Goal: Task Accomplishment & Management: Use online tool/utility

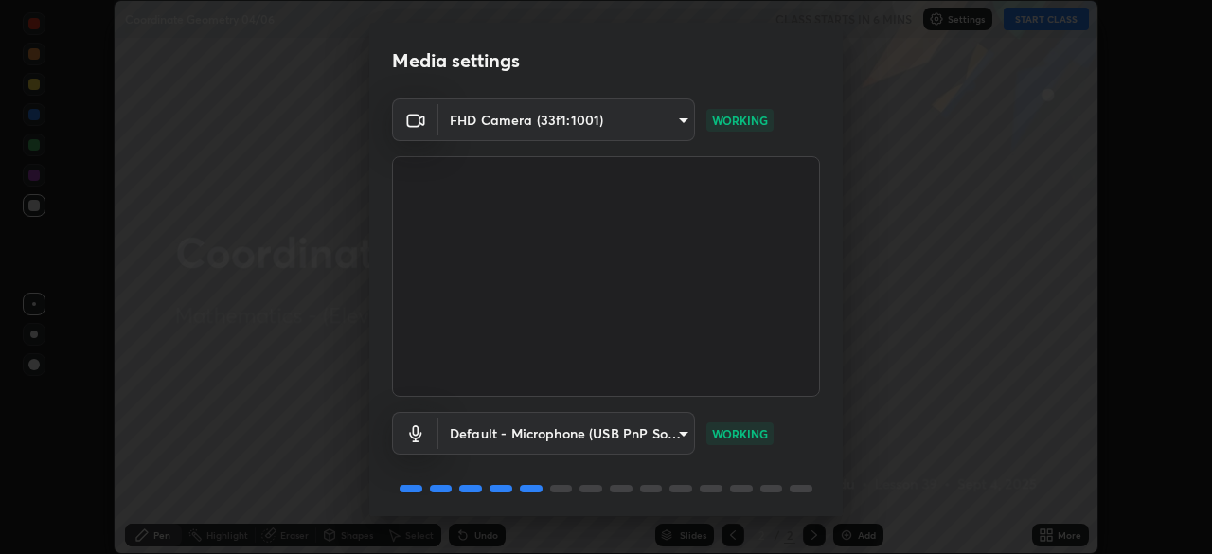
scroll to position [67, 0]
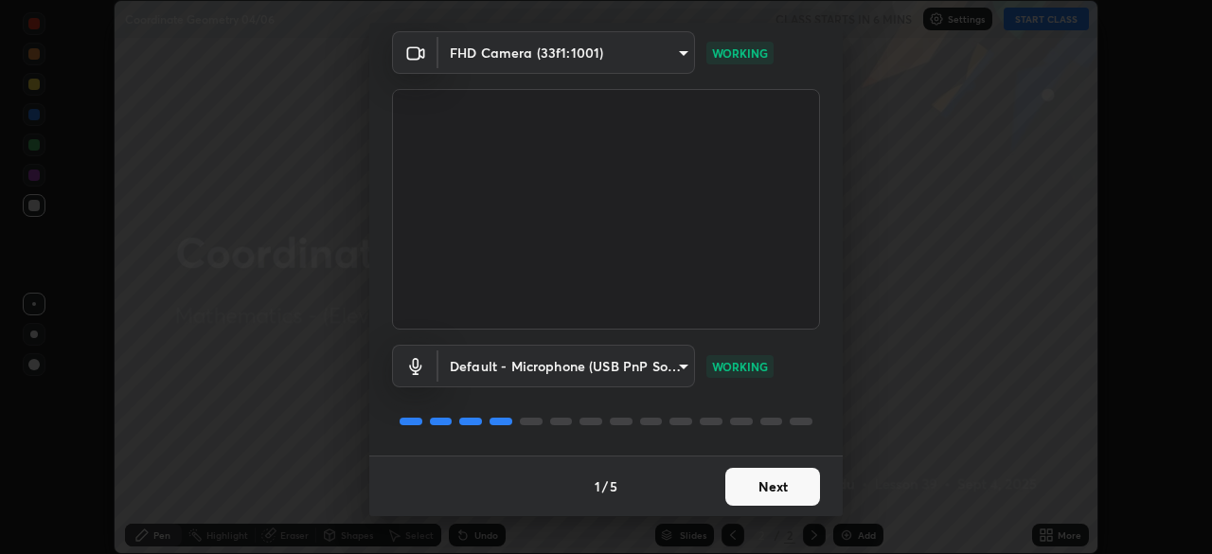
click at [778, 481] on button "Next" at bounding box center [772, 487] width 95 height 38
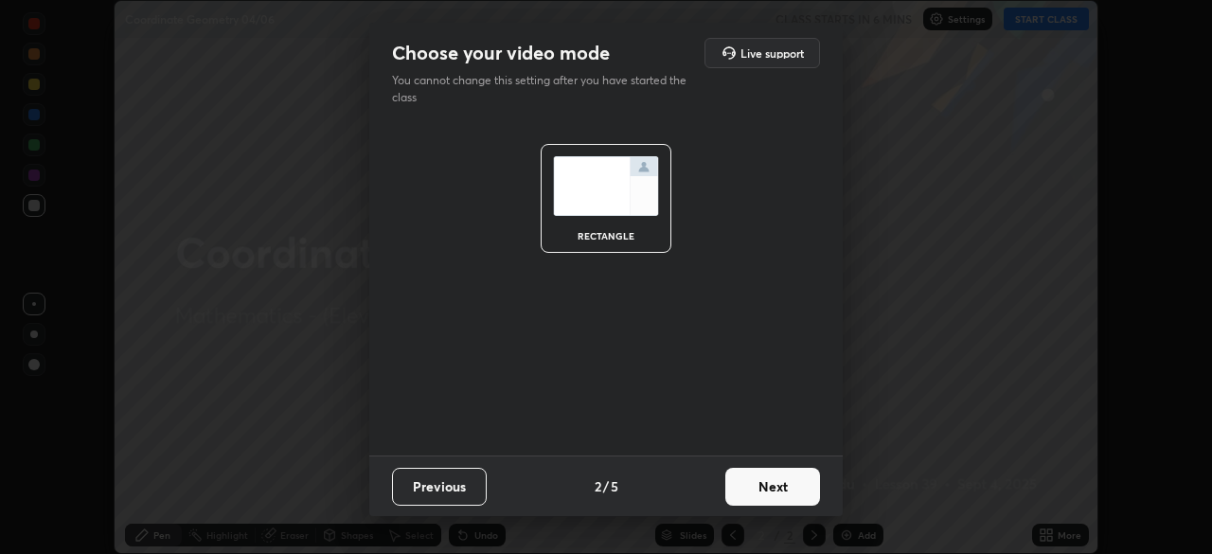
click at [783, 485] on button "Next" at bounding box center [772, 487] width 95 height 38
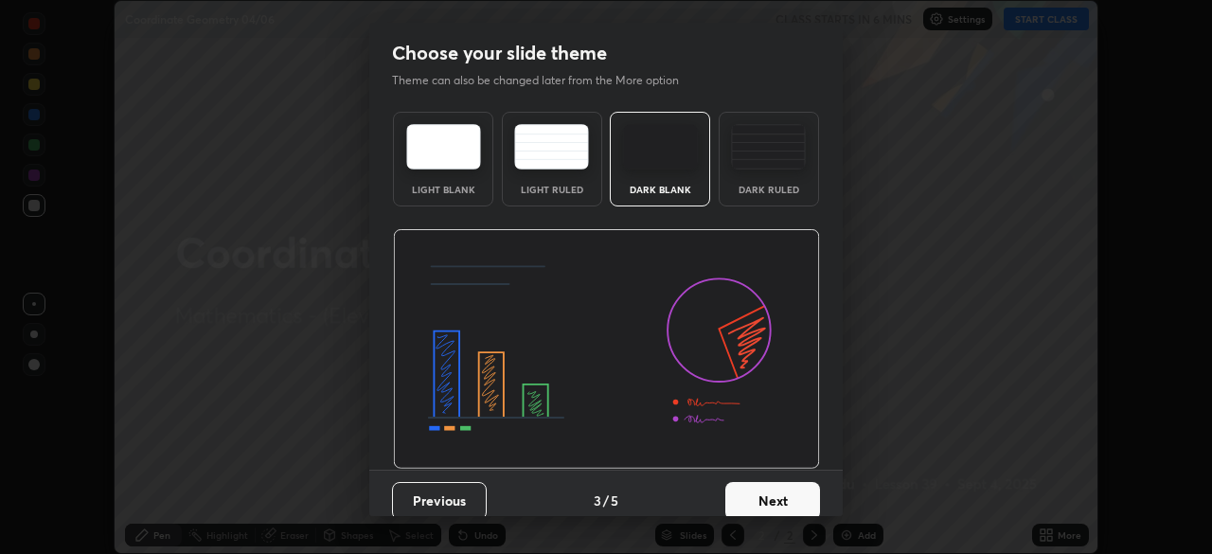
click at [784, 491] on button "Next" at bounding box center [772, 501] width 95 height 38
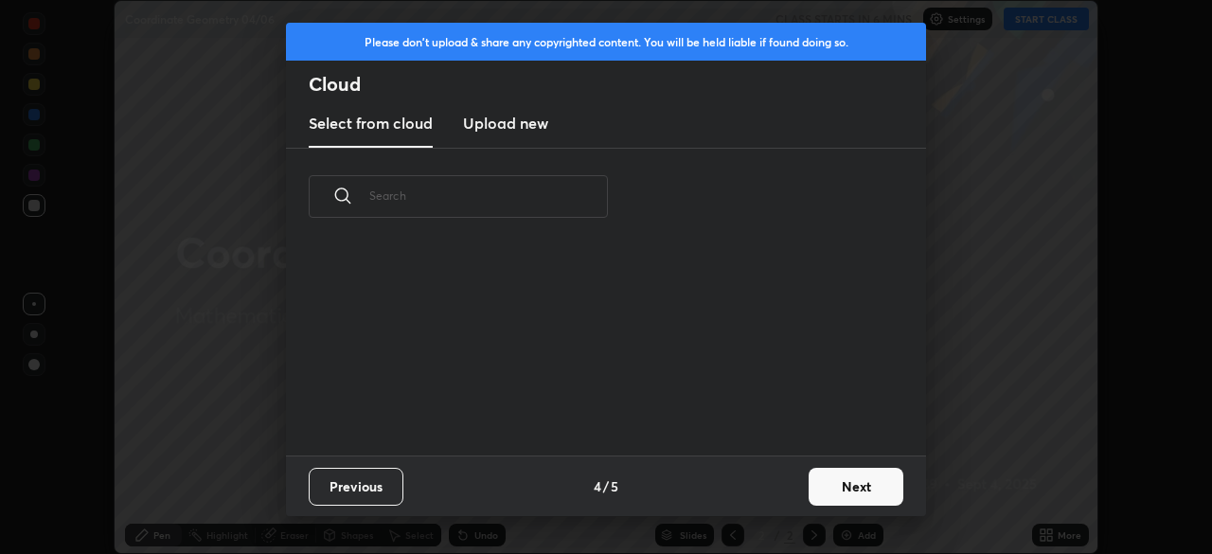
click at [822, 489] on button "Next" at bounding box center [856, 487] width 95 height 38
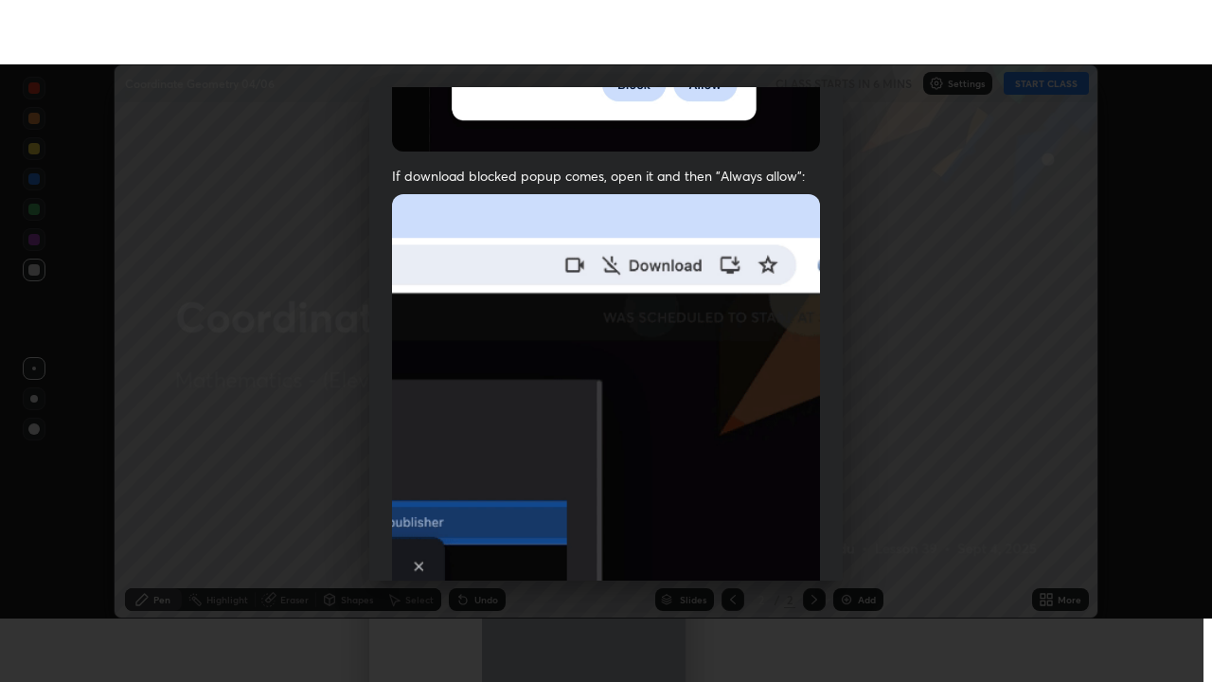
scroll to position [454, 0]
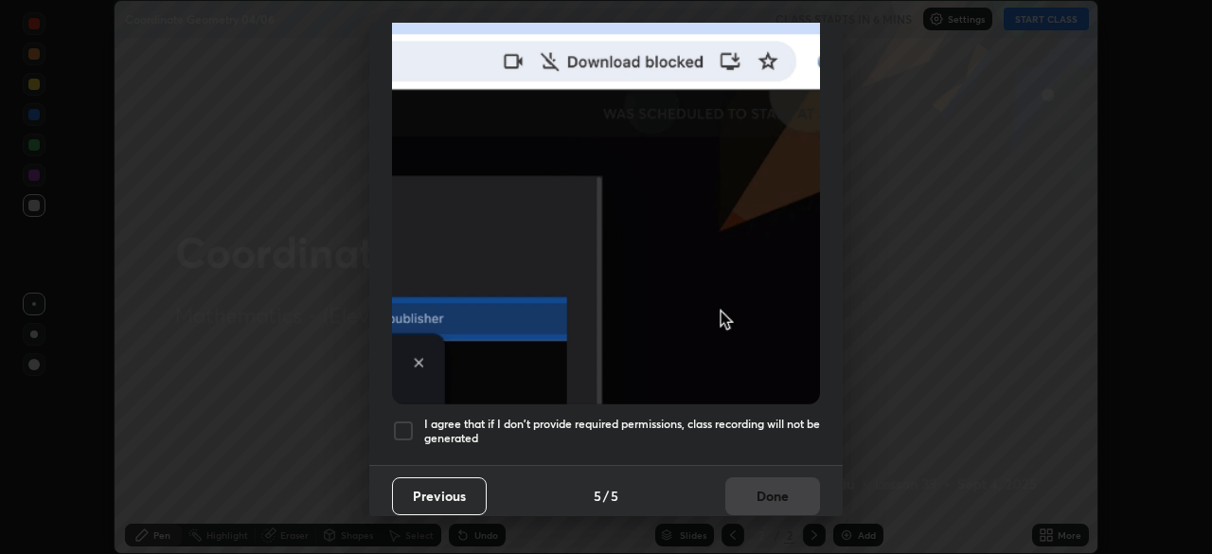
click at [401, 419] on div at bounding box center [403, 430] width 23 height 23
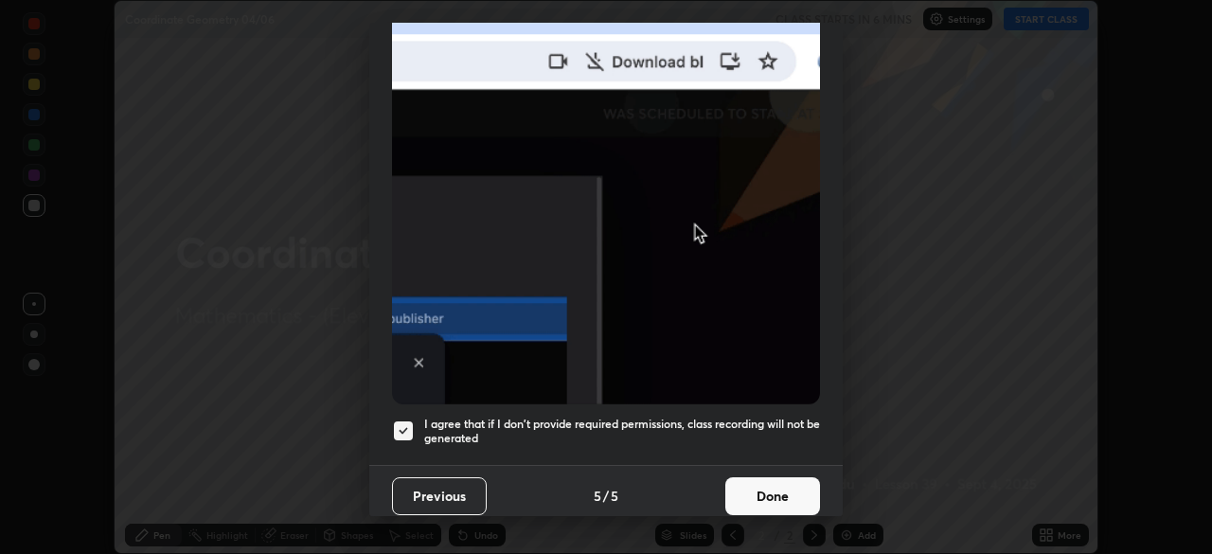
click at [789, 490] on button "Done" at bounding box center [772, 496] width 95 height 38
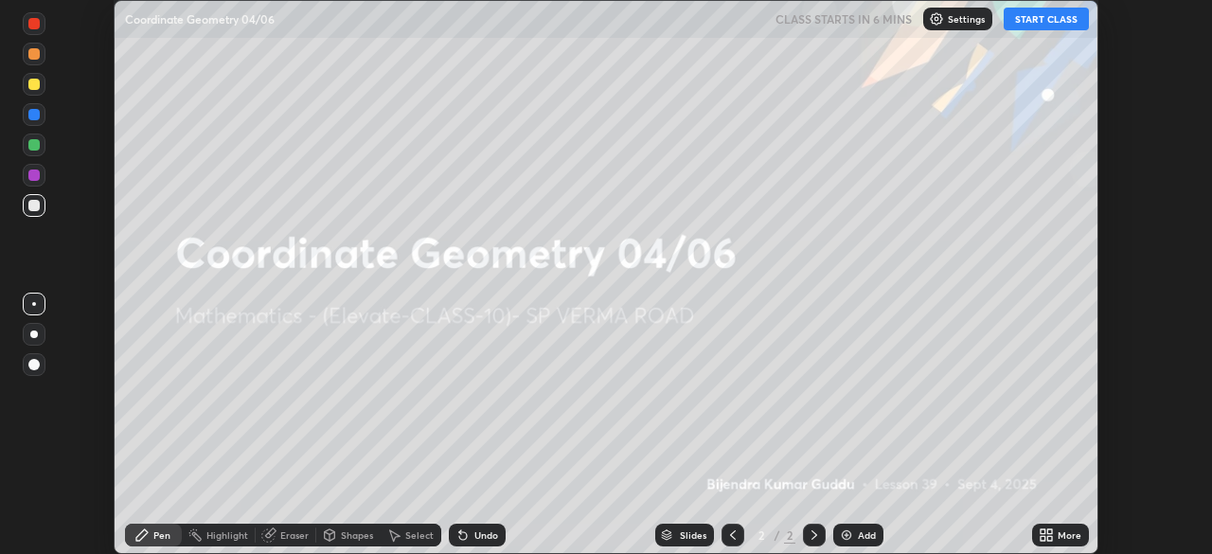
click at [1042, 535] on icon at bounding box center [1046, 534] width 15 height 15
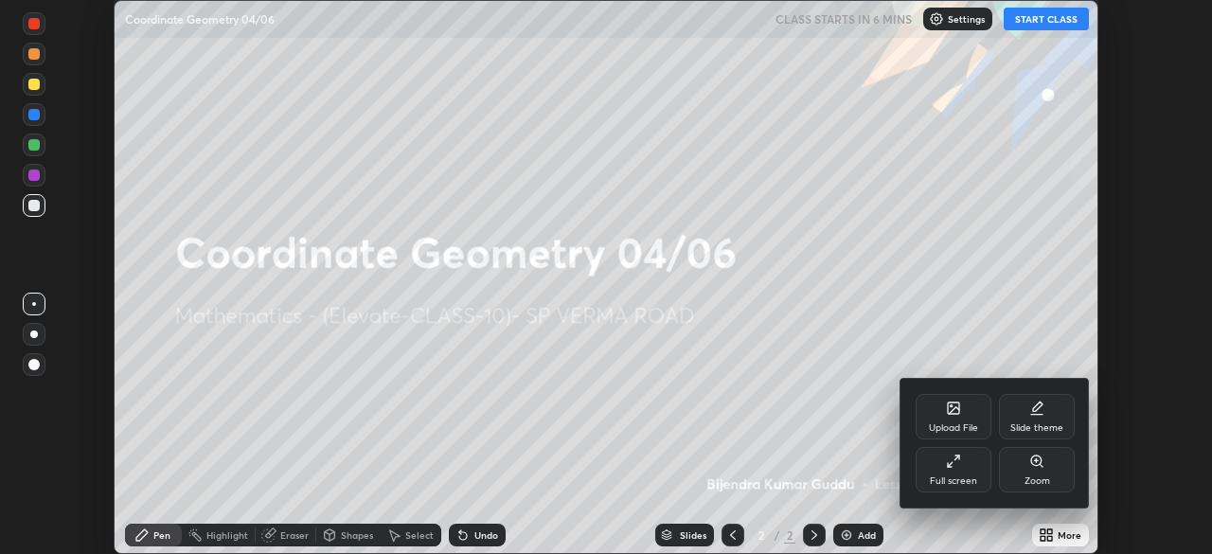
click at [968, 476] on div "Full screen" at bounding box center [953, 480] width 47 height 9
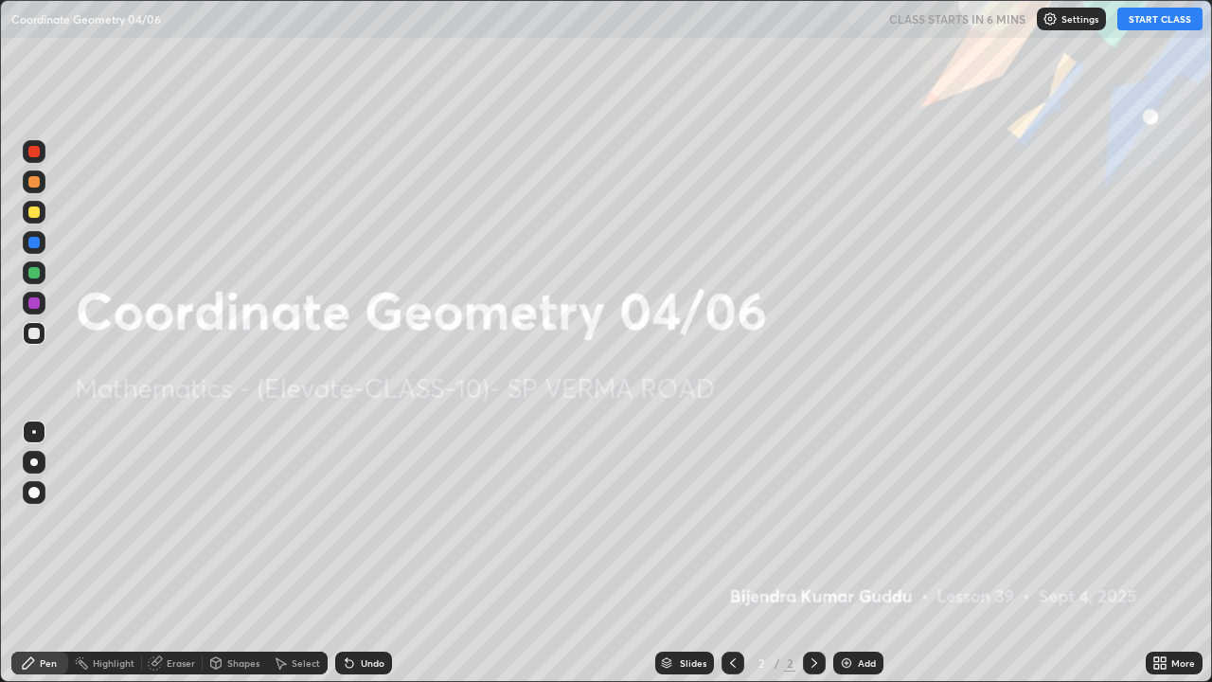
scroll to position [682, 1212]
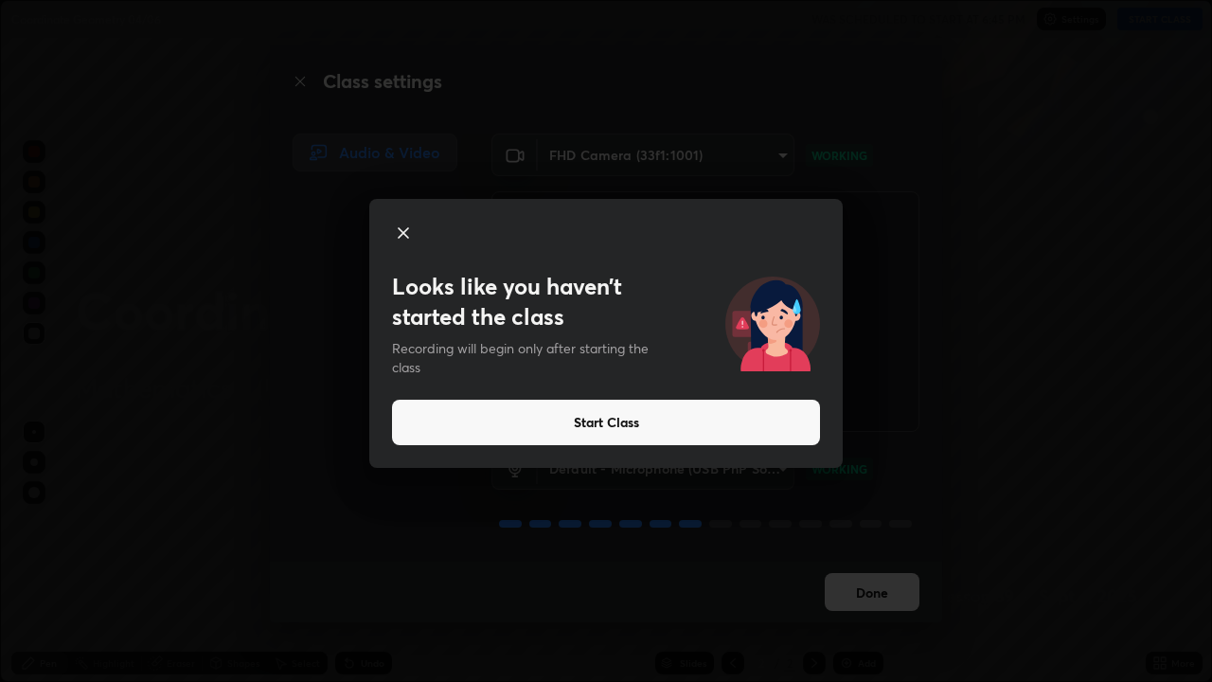
click at [749, 421] on button "Start Class" at bounding box center [606, 422] width 428 height 45
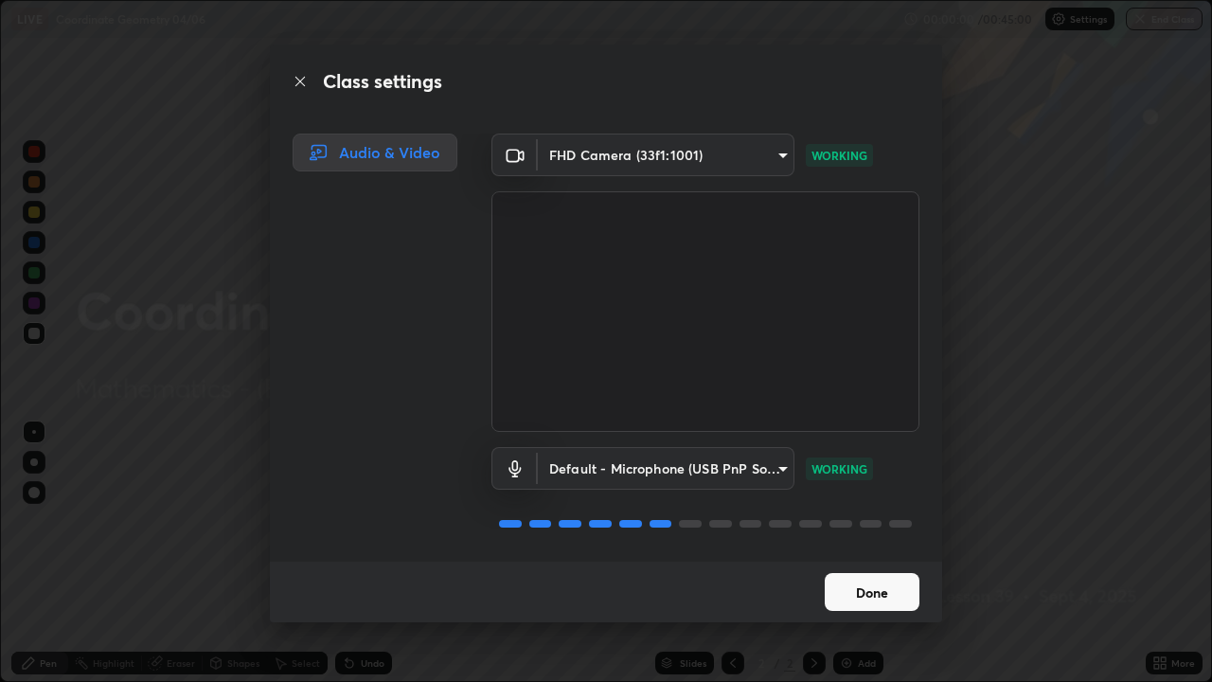
click at [869, 553] on button "Done" at bounding box center [872, 592] width 95 height 38
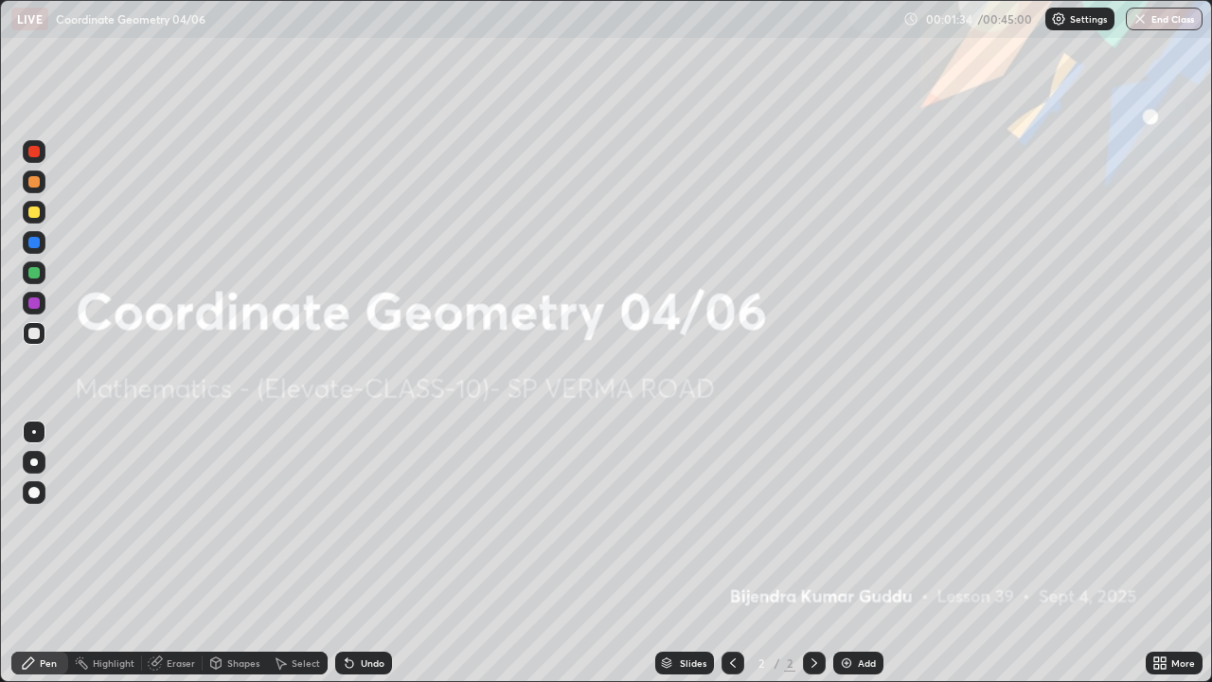
click at [1177, 553] on div "More" at bounding box center [1183, 662] width 24 height 9
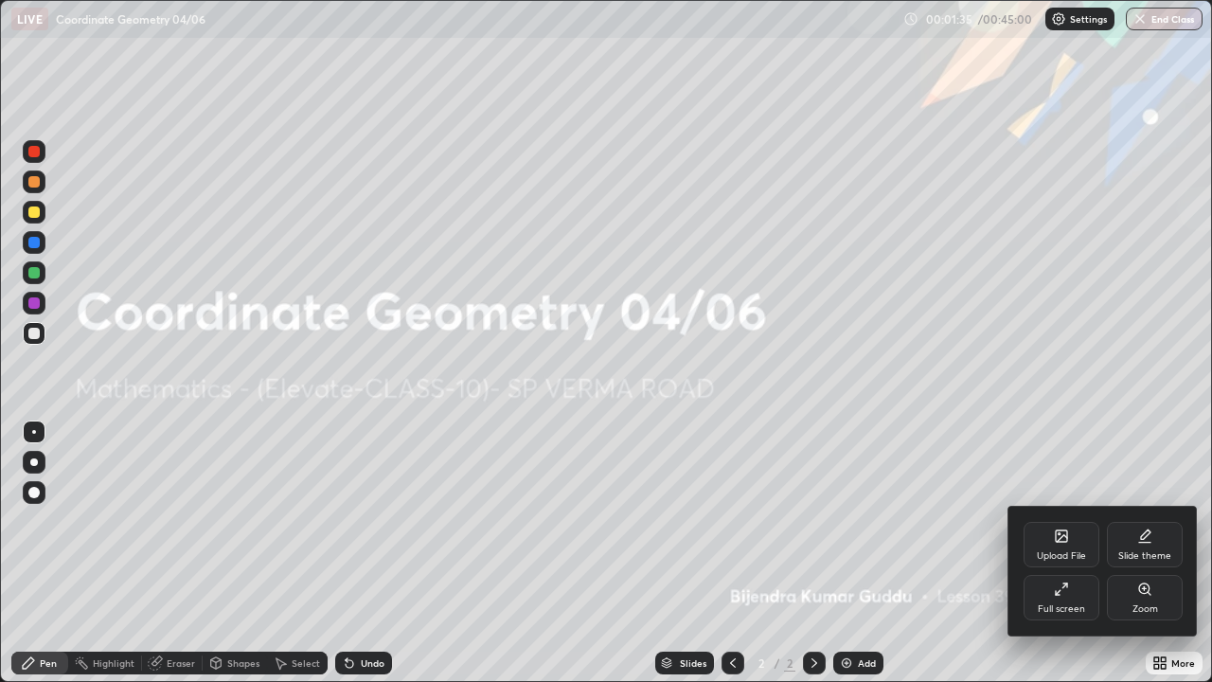
click at [1057, 541] on icon at bounding box center [1062, 538] width 10 height 7
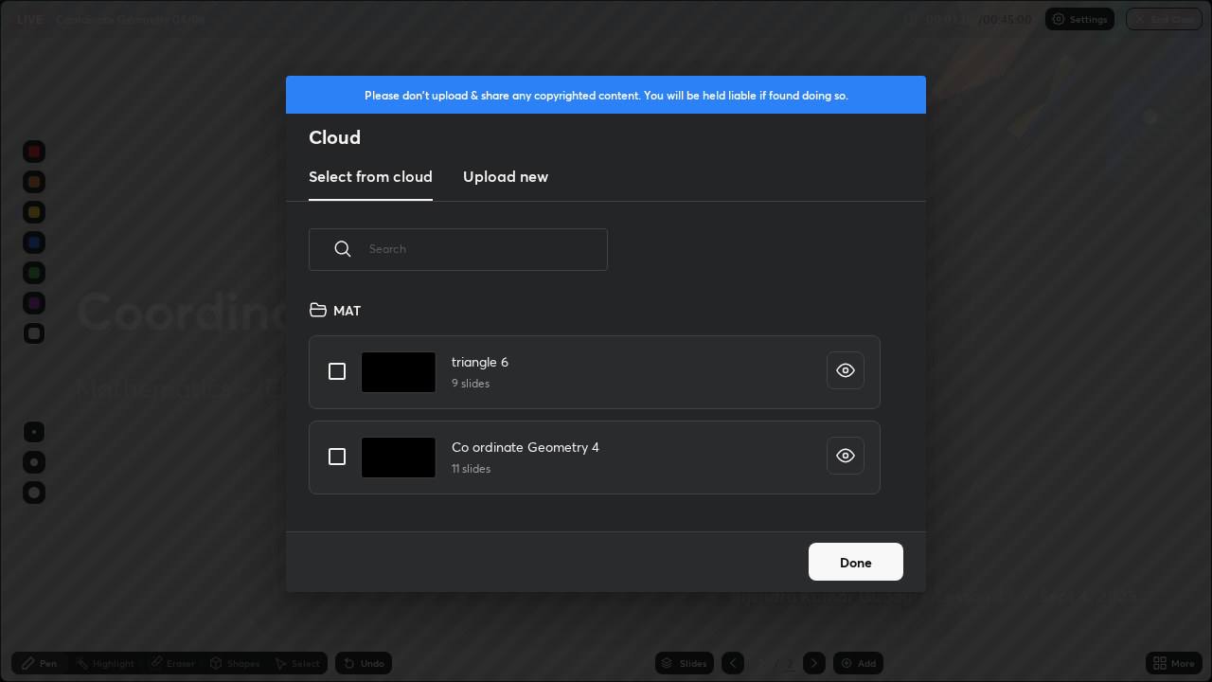
scroll to position [233, 608]
click at [344, 460] on input "grid" at bounding box center [337, 456] width 40 height 40
checkbox input "true"
click at [835, 546] on button "Done" at bounding box center [856, 562] width 95 height 38
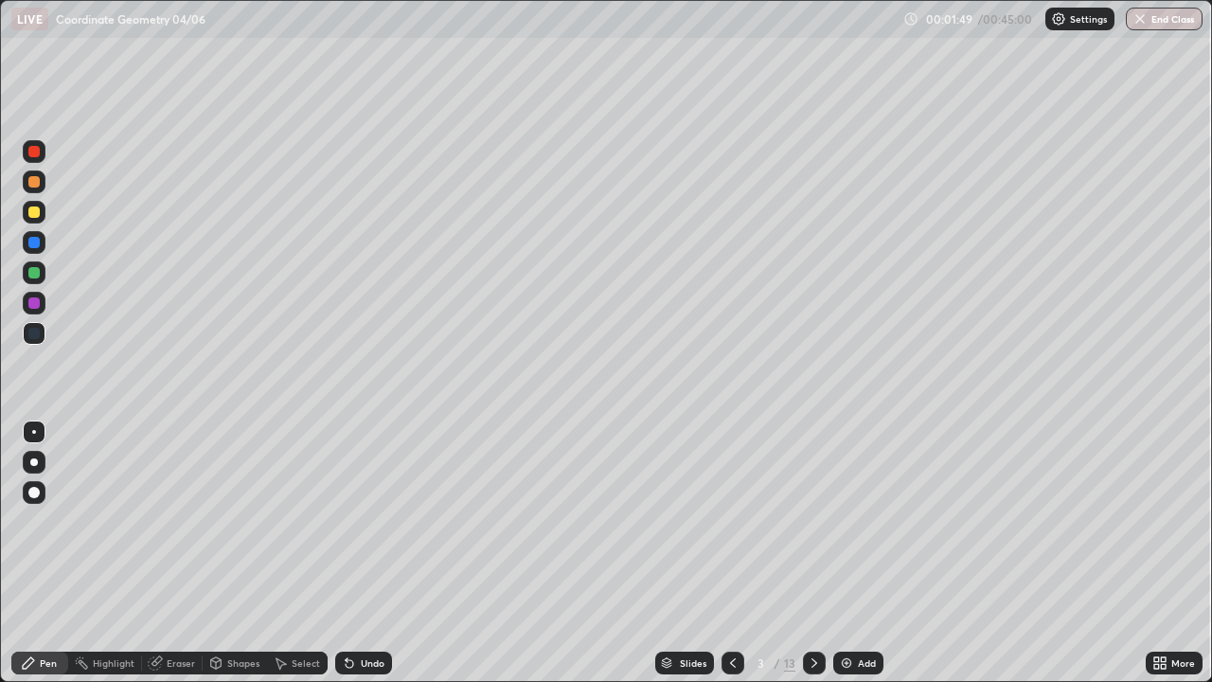
click at [812, 553] on icon at bounding box center [814, 662] width 15 height 15
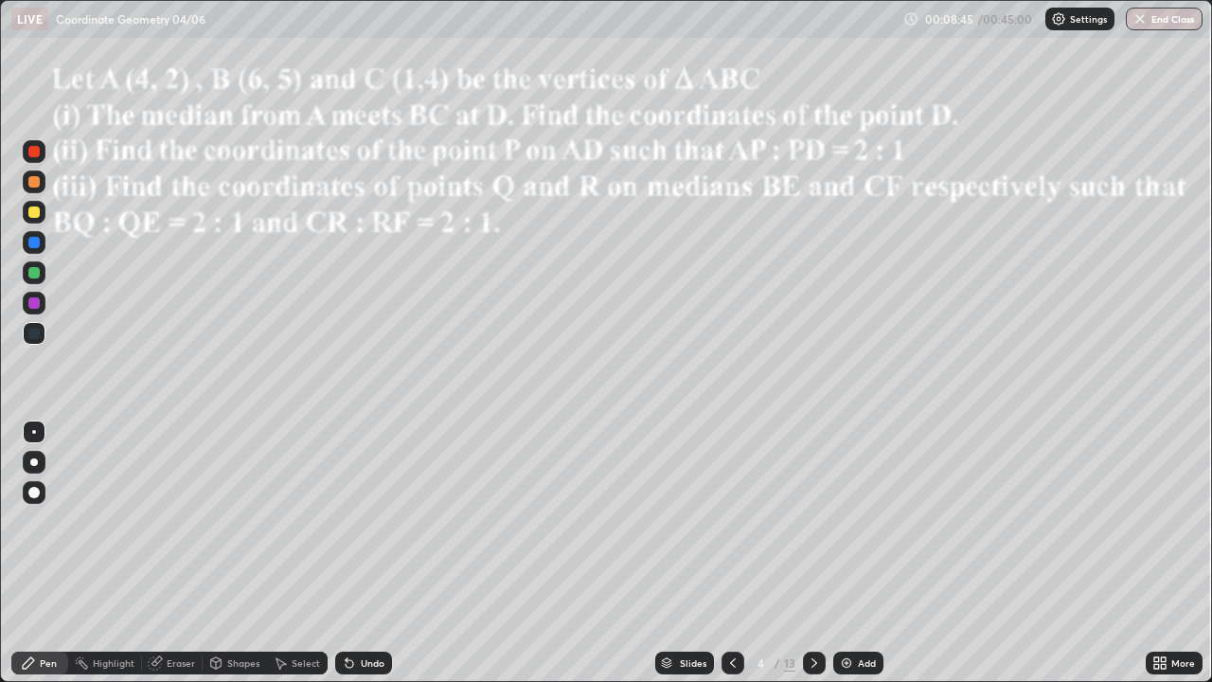
click at [34, 276] on div at bounding box center [33, 272] width 11 height 11
click at [32, 216] on div at bounding box center [33, 211] width 11 height 11
click at [34, 306] on div at bounding box center [33, 302] width 11 height 11
click at [34, 213] on div at bounding box center [33, 211] width 11 height 11
click at [35, 212] on div at bounding box center [33, 211] width 11 height 11
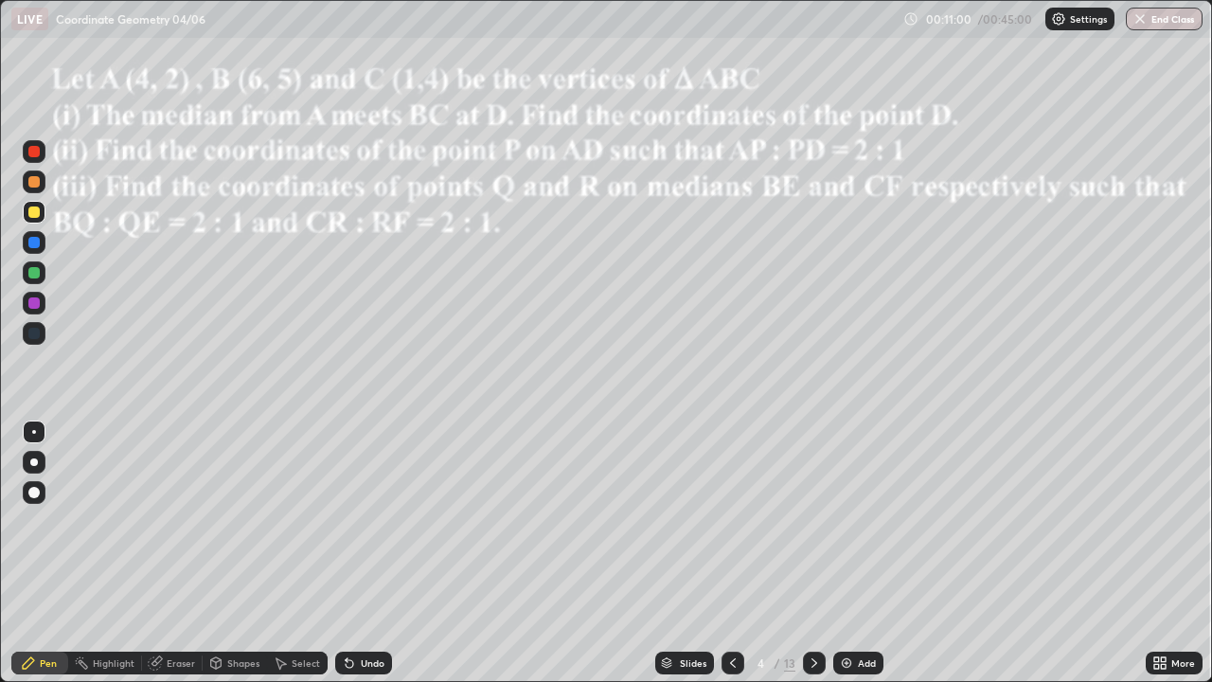
click at [34, 158] on div at bounding box center [34, 151] width 23 height 23
click at [31, 182] on div at bounding box center [33, 181] width 11 height 11
click at [810, 553] on icon at bounding box center [814, 662] width 15 height 15
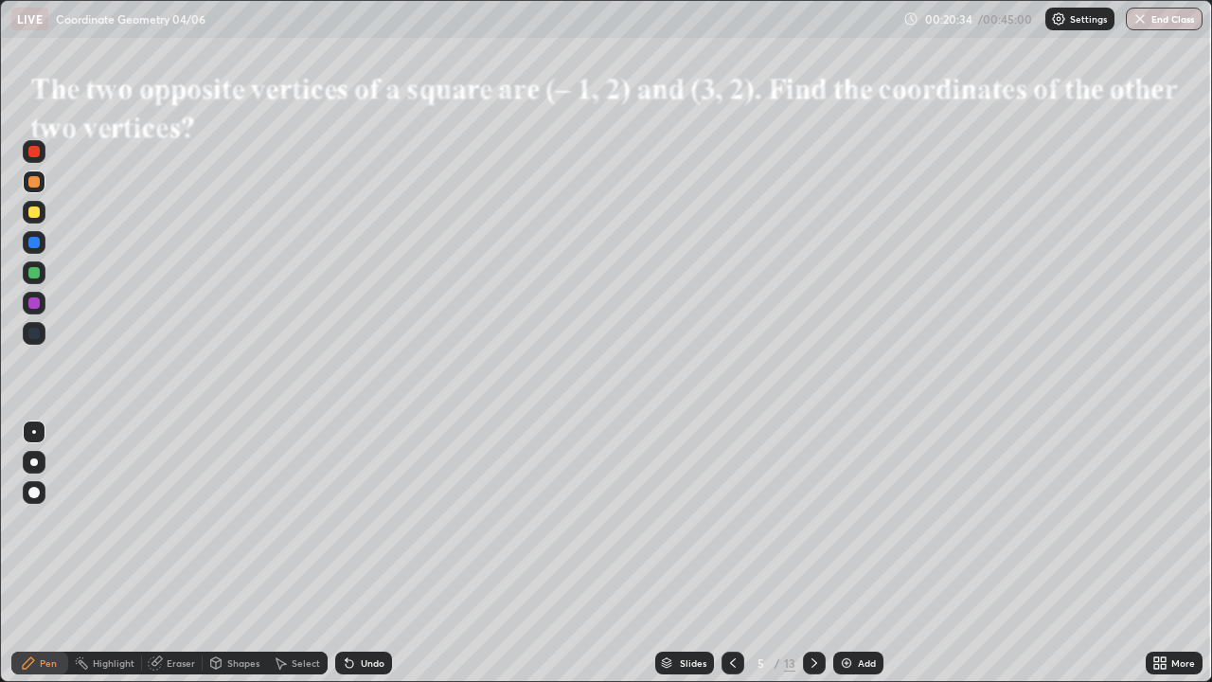
click at [37, 273] on div at bounding box center [33, 272] width 11 height 11
click at [34, 212] on div at bounding box center [33, 211] width 11 height 11
click at [30, 186] on div at bounding box center [33, 181] width 11 height 11
click at [35, 161] on div at bounding box center [34, 151] width 23 height 23
click at [35, 212] on div at bounding box center [33, 211] width 11 height 11
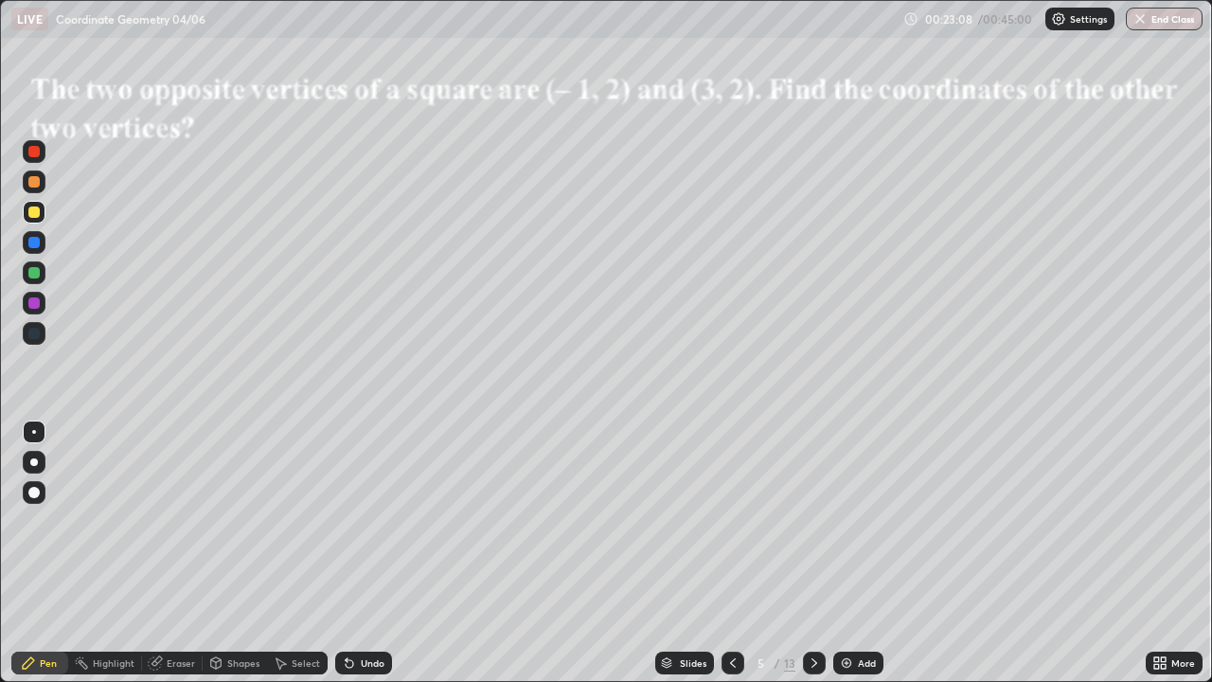
click at [35, 158] on div at bounding box center [34, 151] width 23 height 23
click at [32, 304] on div at bounding box center [33, 302] width 11 height 11
click at [32, 271] on div at bounding box center [33, 272] width 11 height 11
click at [35, 154] on div at bounding box center [33, 151] width 11 height 11
click at [32, 273] on div at bounding box center [33, 272] width 11 height 11
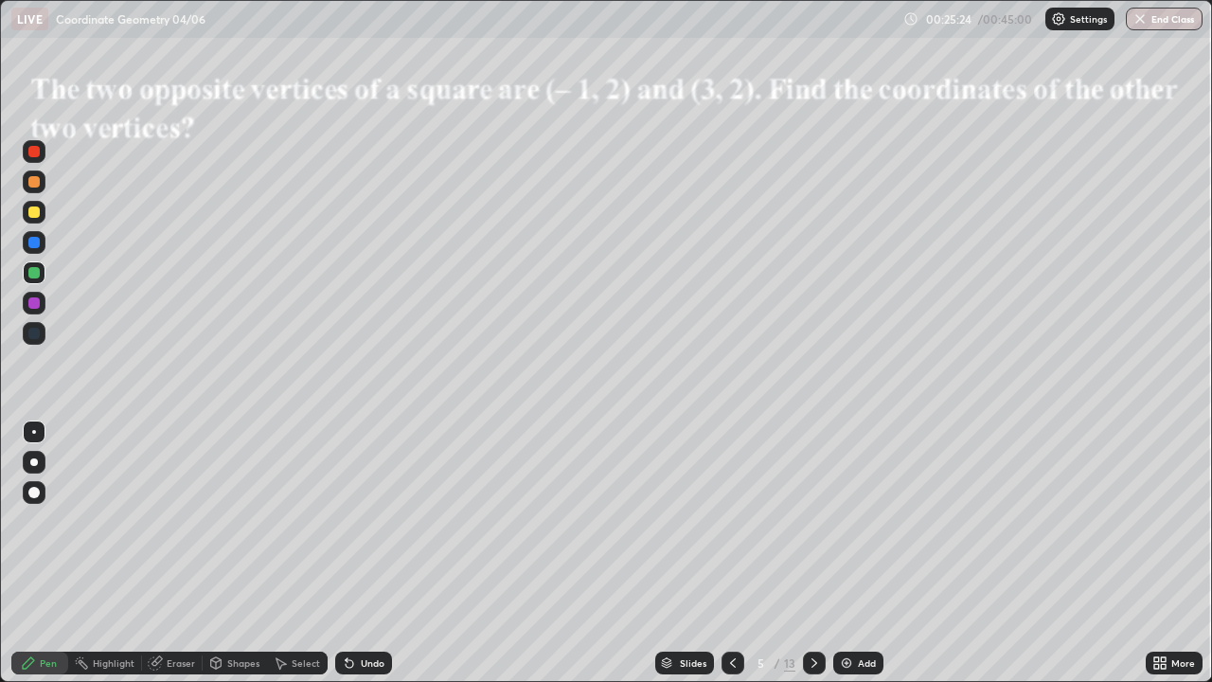
click at [34, 144] on div at bounding box center [34, 151] width 23 height 23
click at [803, 553] on div at bounding box center [814, 663] width 23 height 38
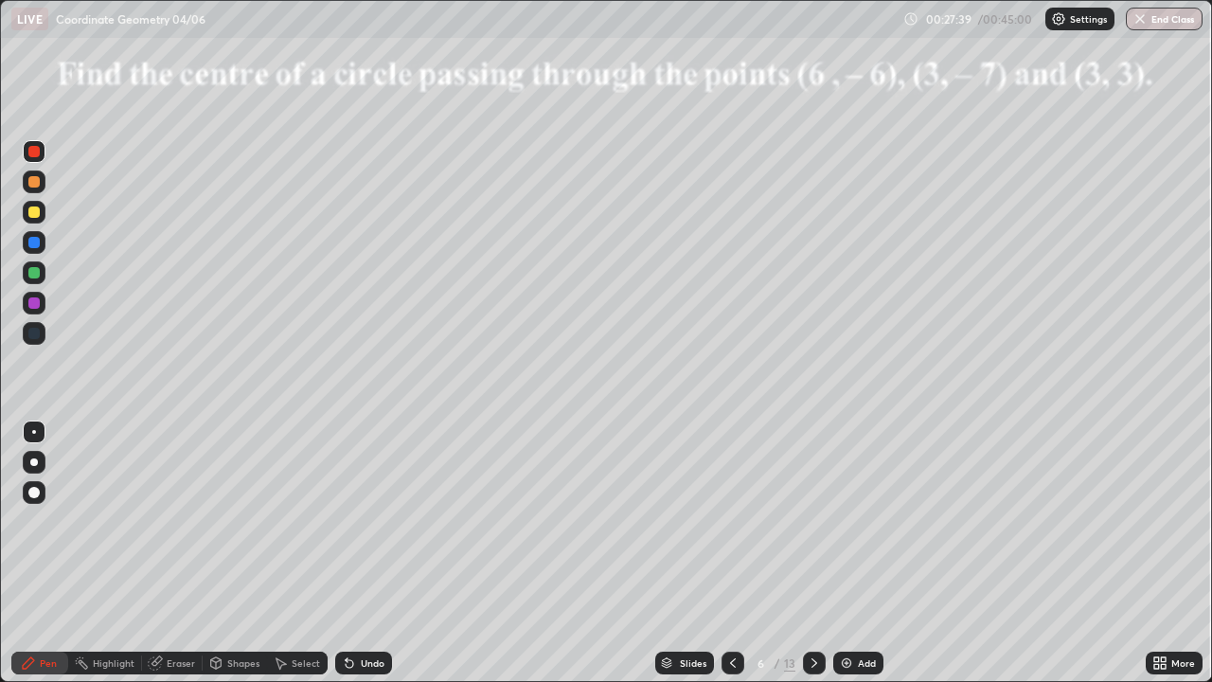
click at [812, 553] on icon at bounding box center [814, 662] width 15 height 15
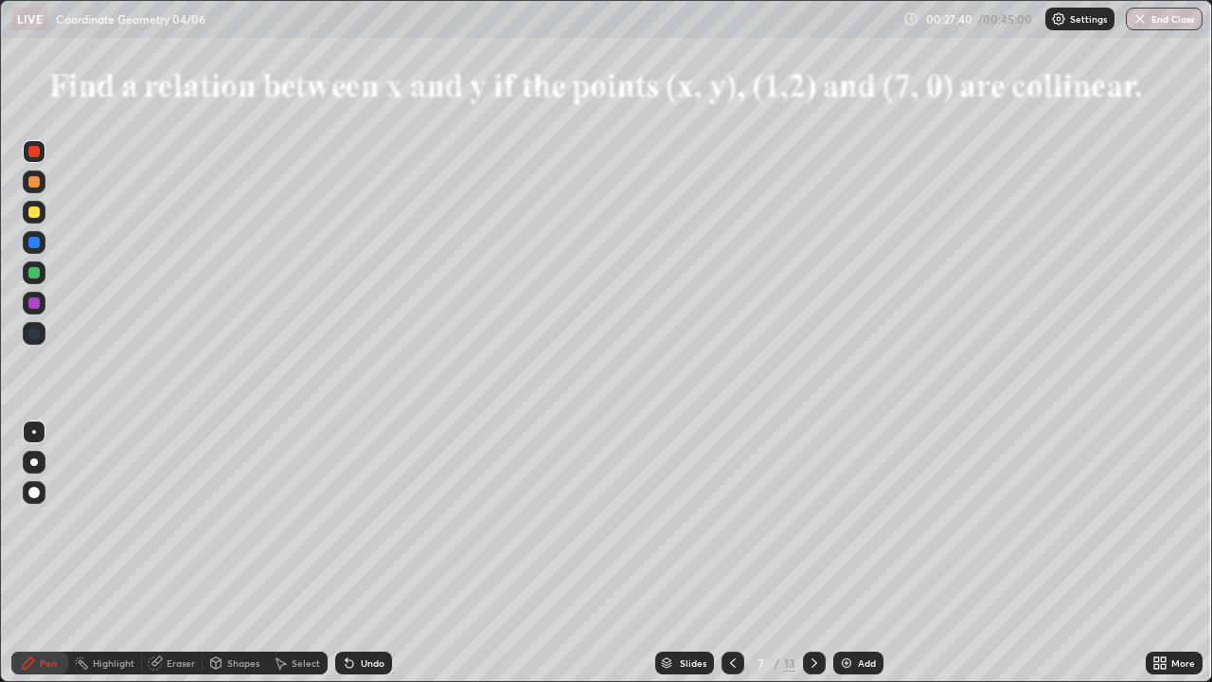
click at [731, 553] on icon at bounding box center [732, 662] width 15 height 15
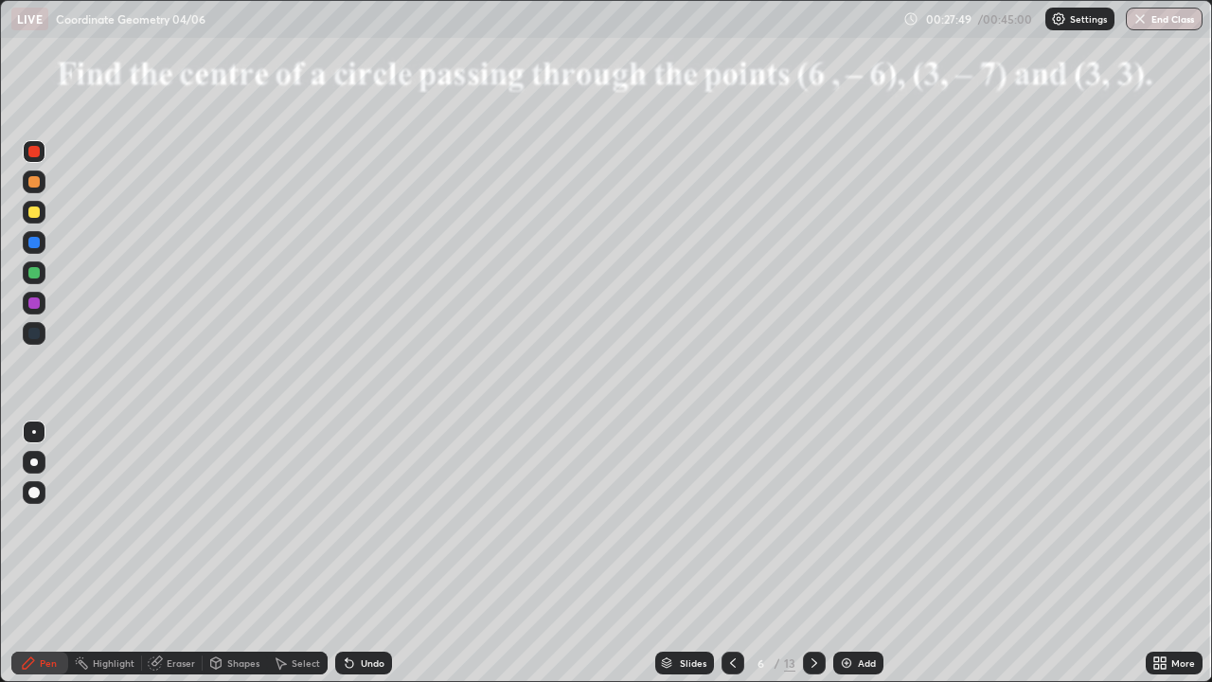
click at [36, 275] on div at bounding box center [33, 272] width 11 height 11
click at [35, 305] on div at bounding box center [33, 302] width 11 height 11
click at [809, 553] on div at bounding box center [814, 662] width 23 height 23
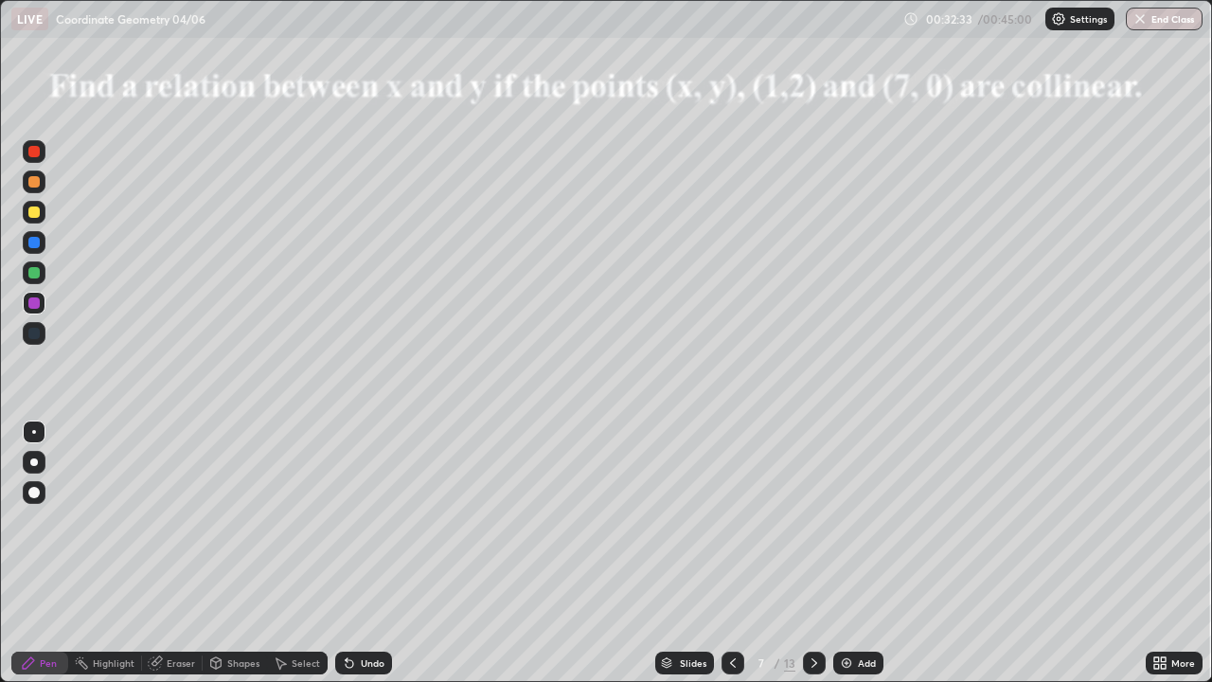
click at [39, 277] on div at bounding box center [34, 272] width 23 height 23
click at [38, 216] on div at bounding box center [33, 211] width 11 height 11
click at [365, 553] on div "Undo" at bounding box center [373, 662] width 24 height 9
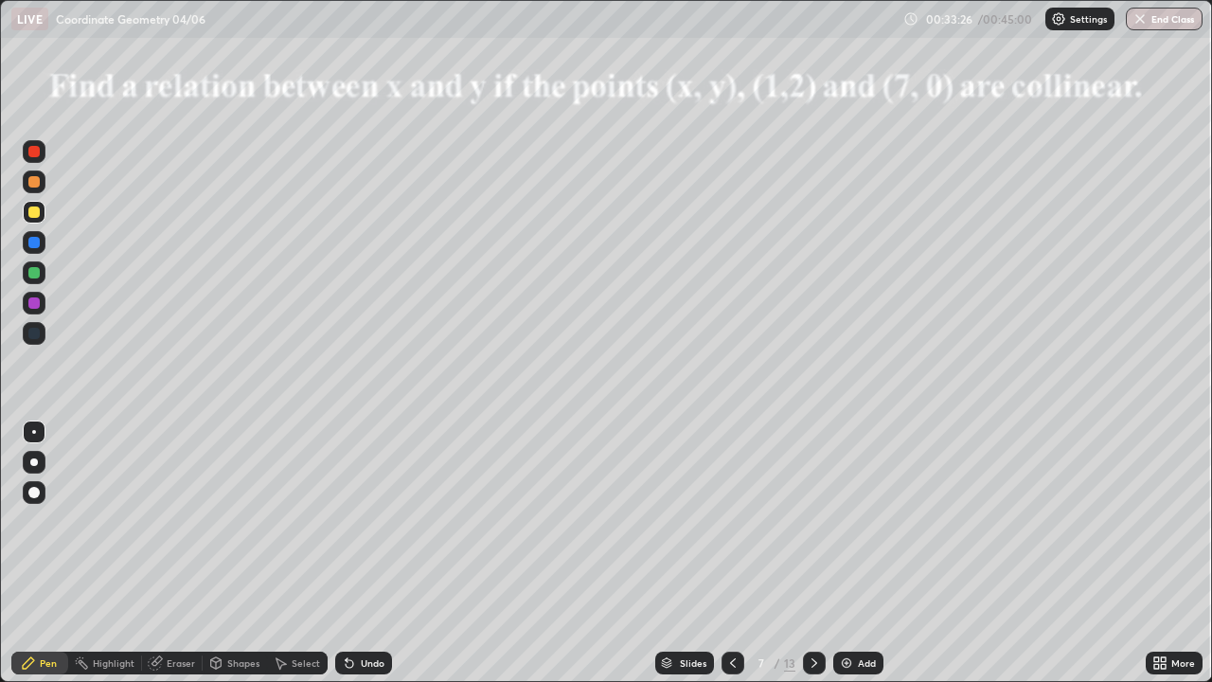
click at [363, 553] on div "Undo" at bounding box center [373, 662] width 24 height 9
click at [33, 300] on div at bounding box center [33, 302] width 11 height 11
click at [810, 553] on icon at bounding box center [814, 662] width 15 height 15
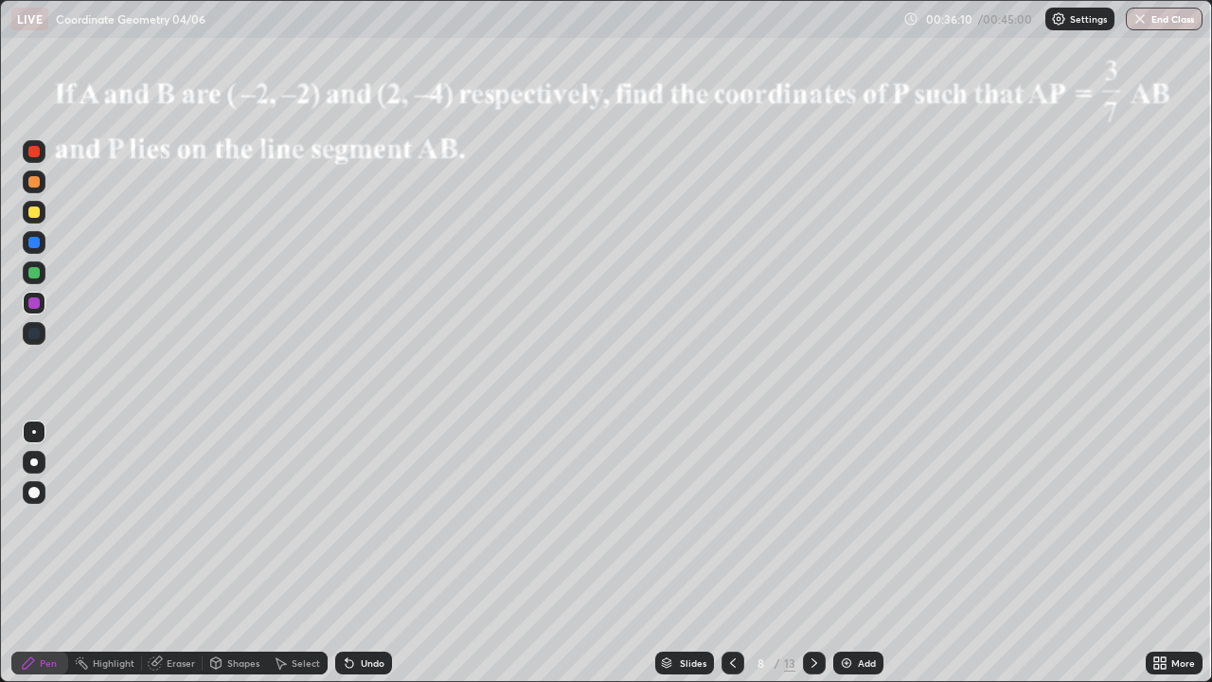
click at [812, 553] on icon at bounding box center [814, 662] width 15 height 15
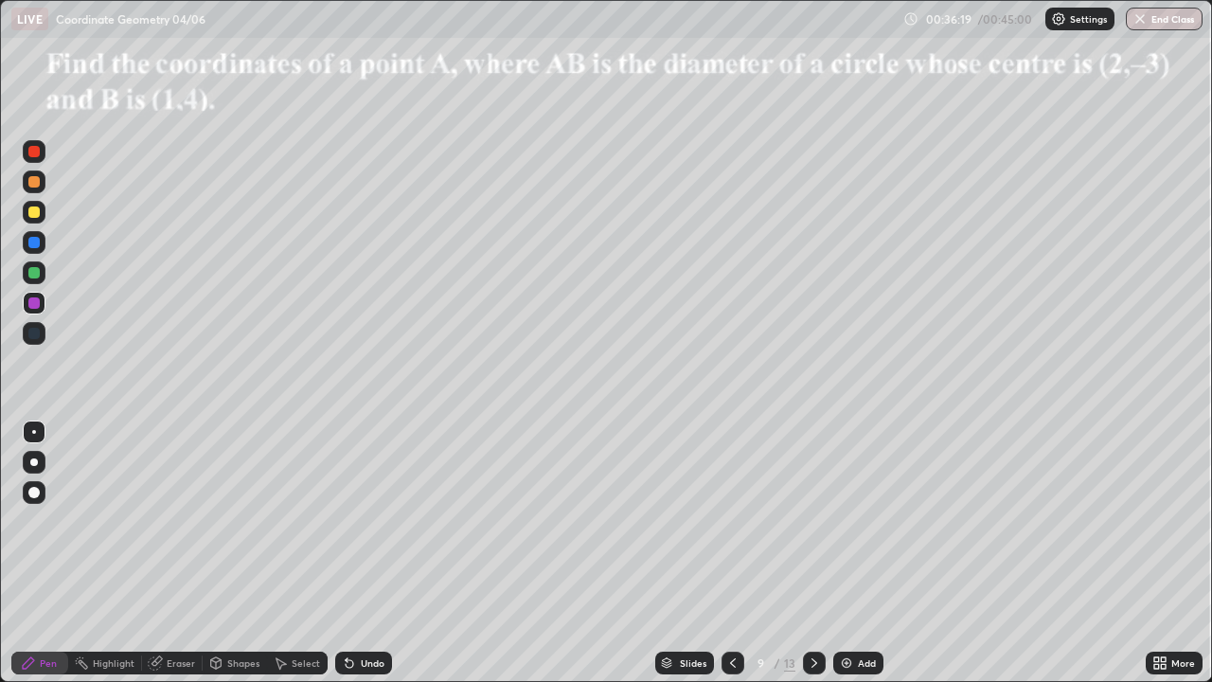
click at [812, 553] on icon at bounding box center [814, 662] width 6 height 9
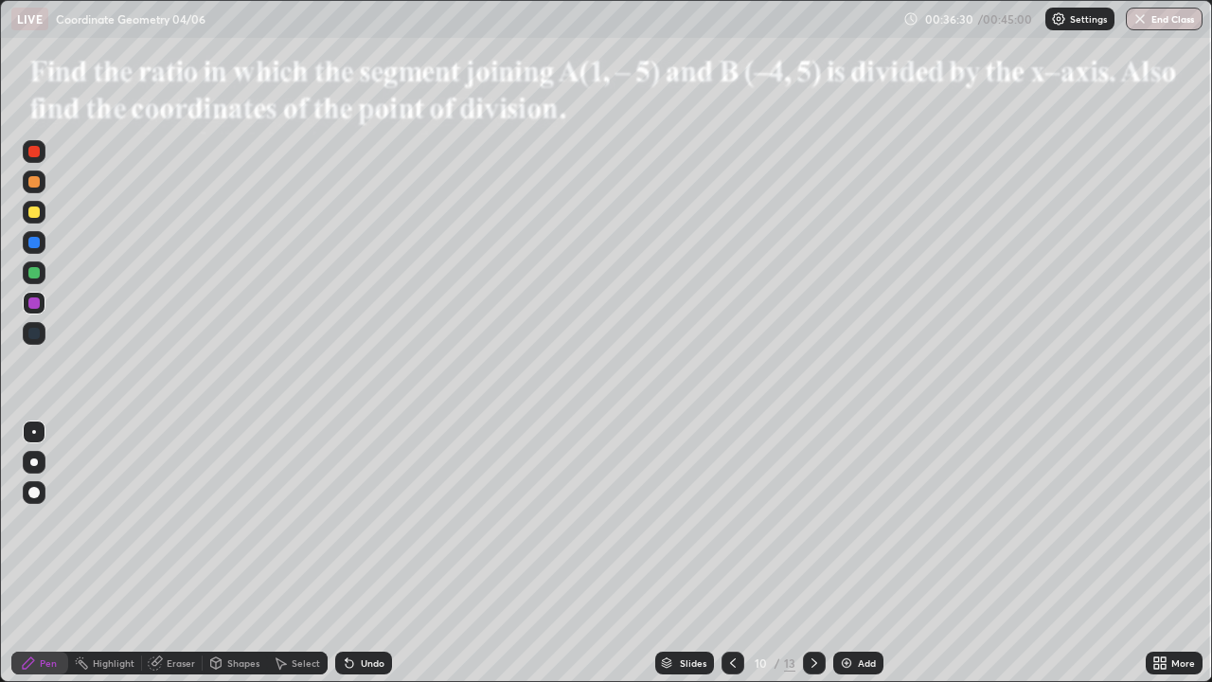
click at [812, 553] on icon at bounding box center [814, 662] width 15 height 15
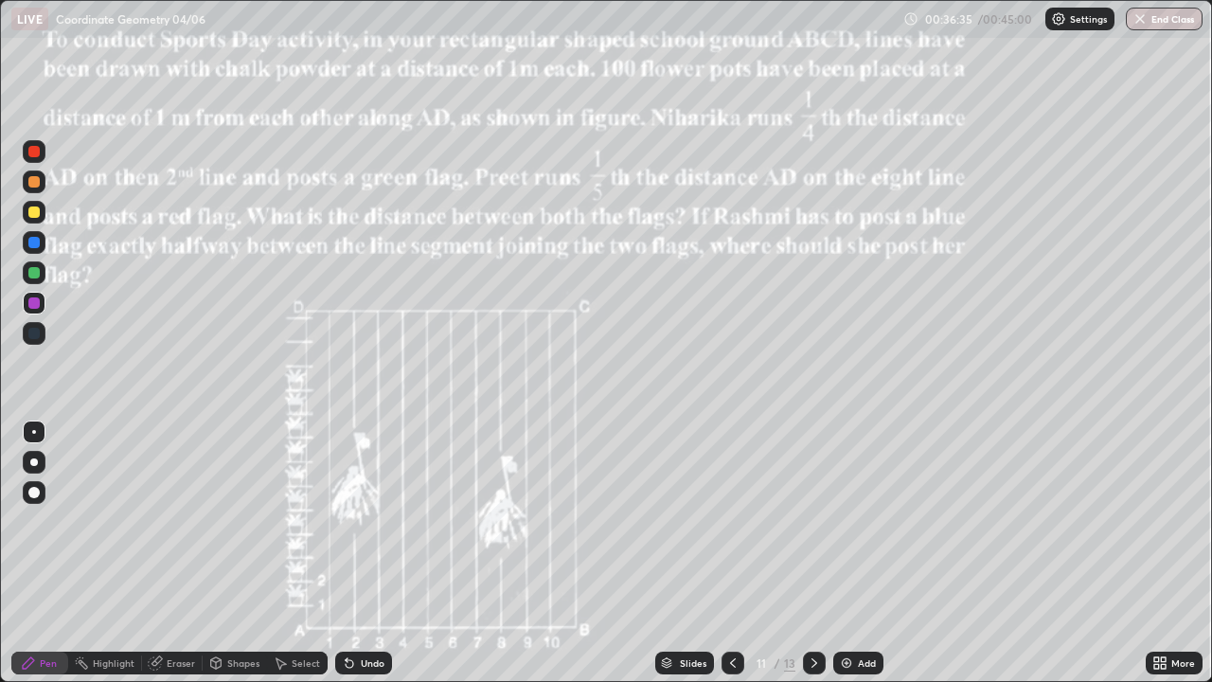
click at [810, 553] on icon at bounding box center [814, 662] width 15 height 15
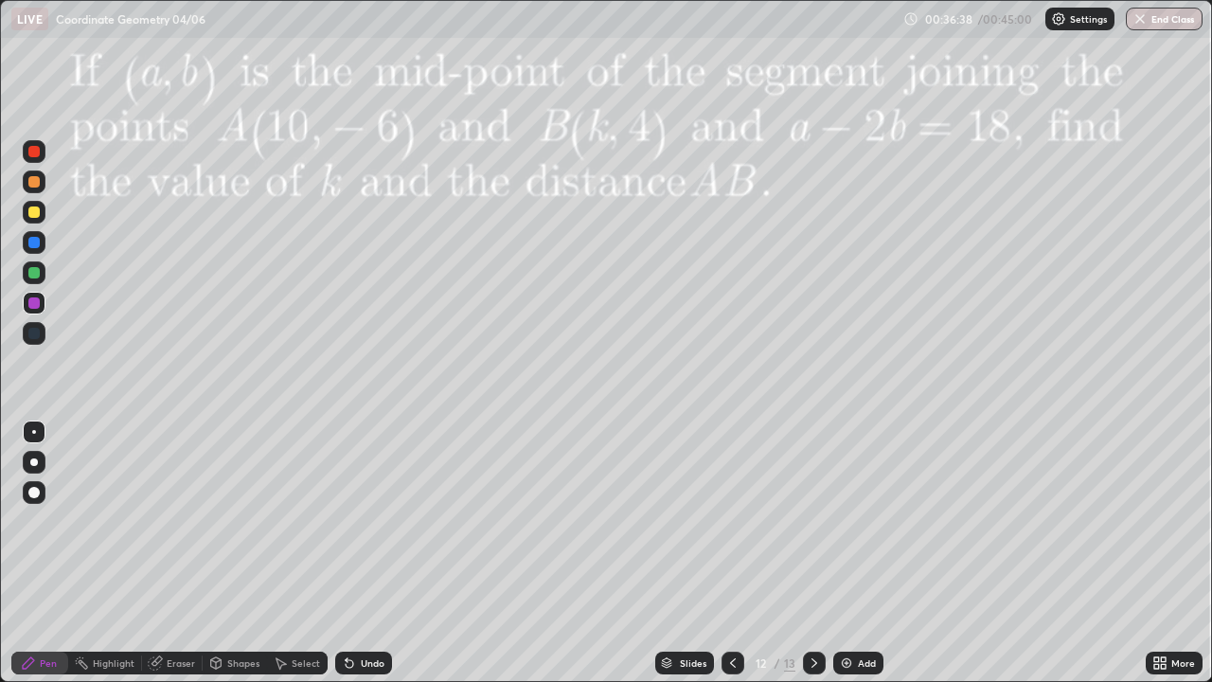
click at [733, 553] on icon at bounding box center [732, 662] width 15 height 15
click at [731, 553] on icon at bounding box center [732, 662] width 15 height 15
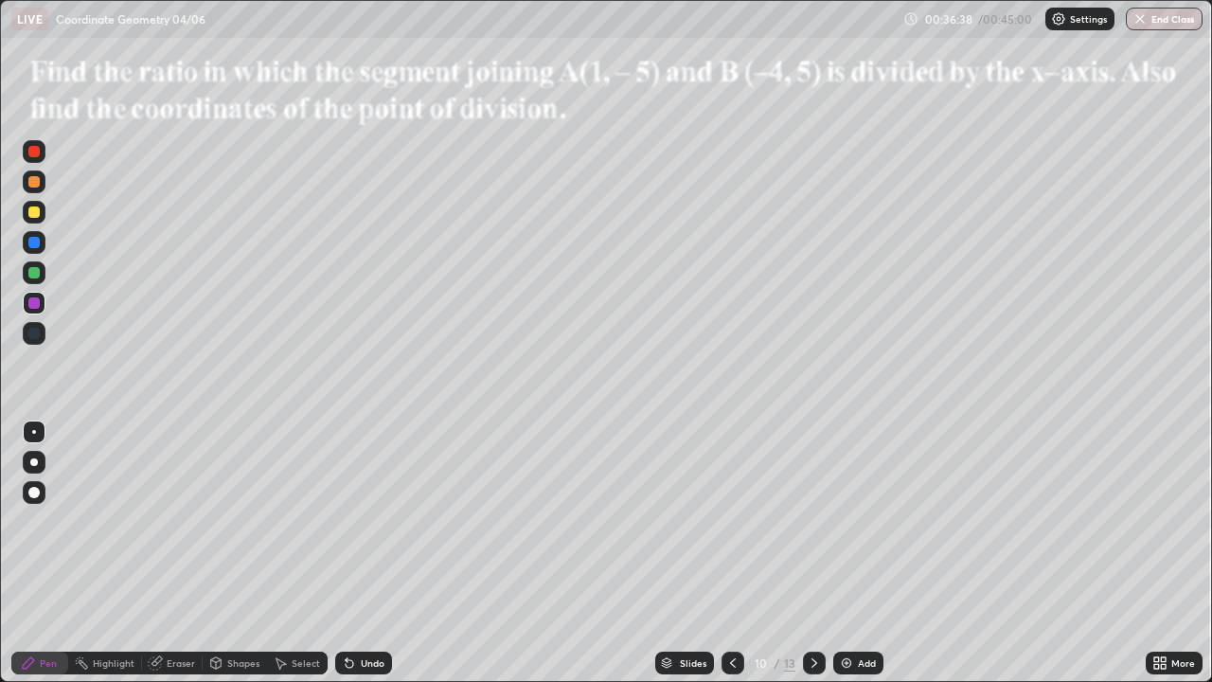
click at [728, 553] on icon at bounding box center [732, 662] width 15 height 15
click at [730, 553] on icon at bounding box center [733, 662] width 6 height 9
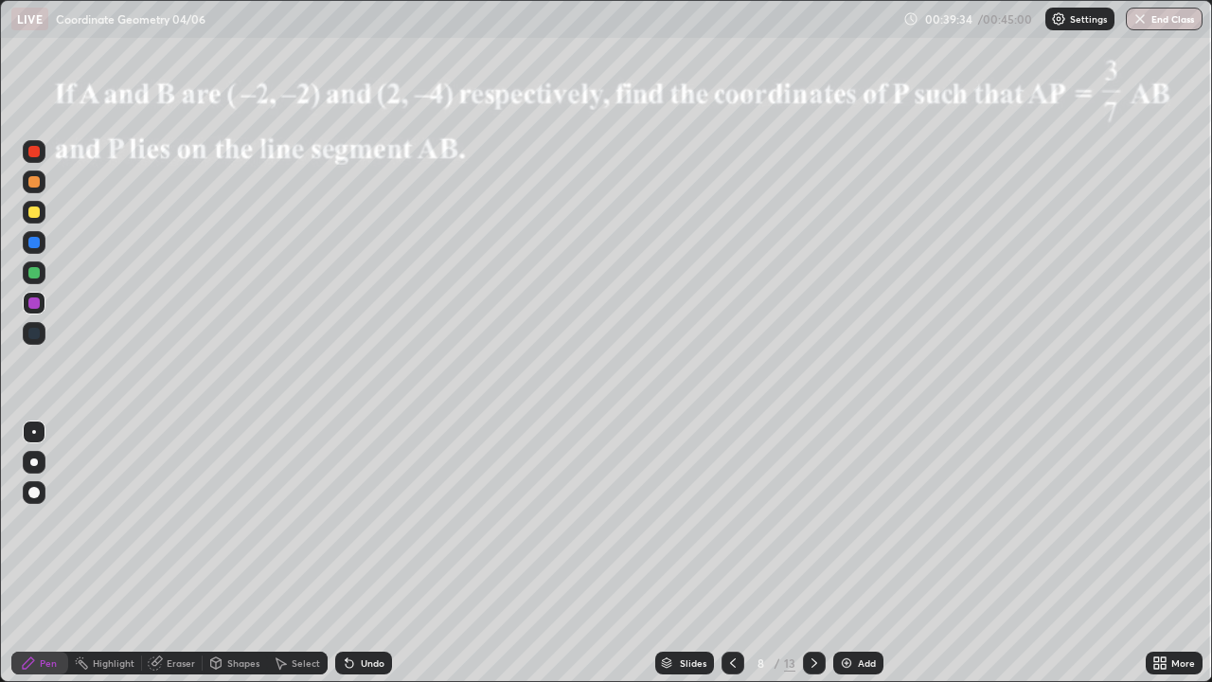
click at [36, 272] on div at bounding box center [33, 272] width 11 height 11
click at [36, 303] on div at bounding box center [33, 302] width 11 height 11
click at [34, 213] on div at bounding box center [33, 211] width 11 height 11
click at [33, 217] on div at bounding box center [33, 211] width 11 height 11
click at [1167, 21] on button "End Class" at bounding box center [1165, 19] width 75 height 23
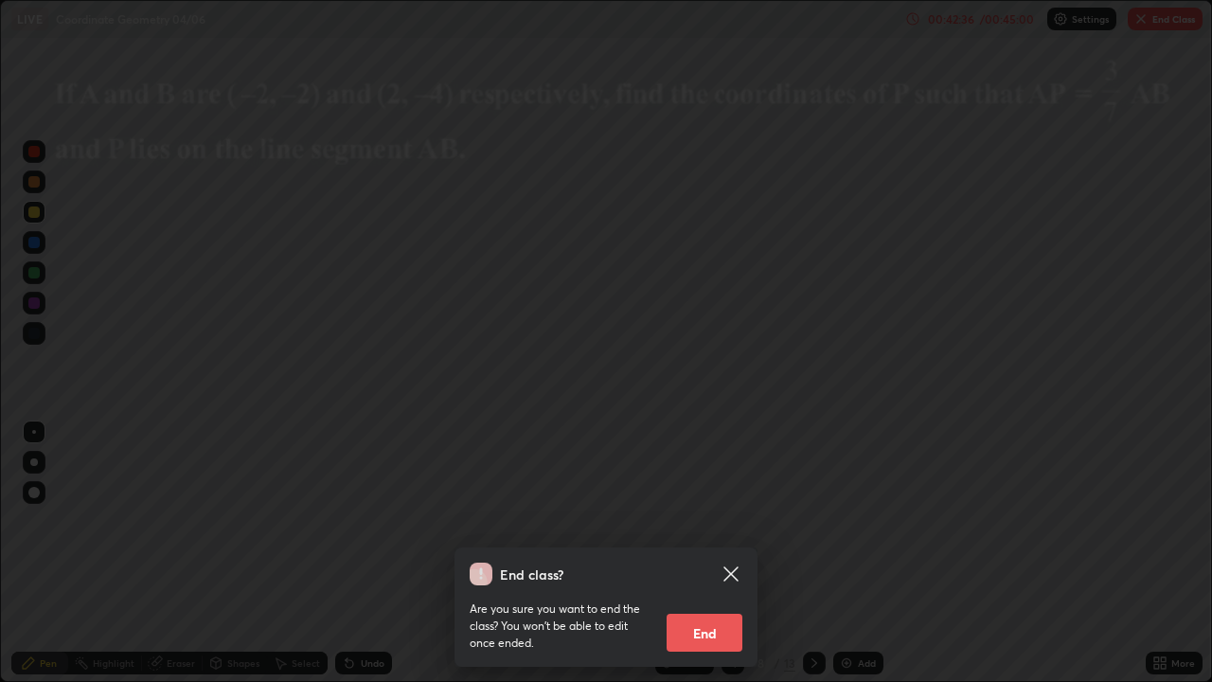
click at [694, 553] on button "End" at bounding box center [705, 633] width 76 height 38
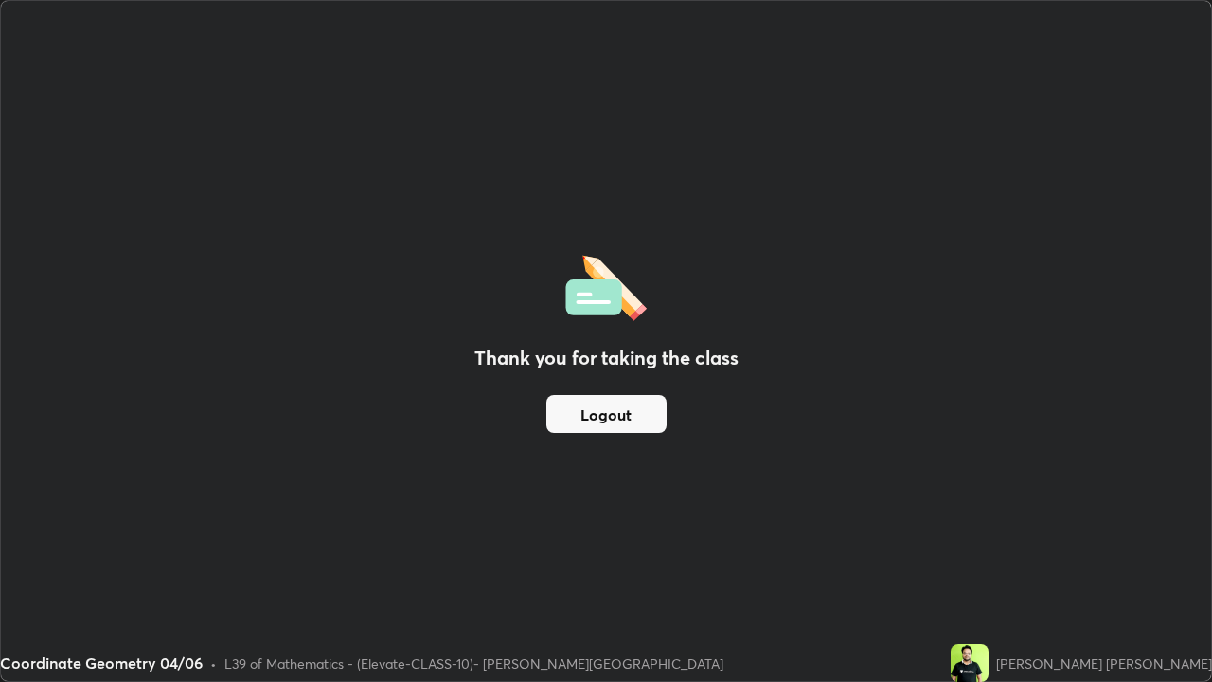
click at [595, 415] on button "Logout" at bounding box center [606, 414] width 120 height 38
